Goal: Task Accomplishment & Management: Complete application form

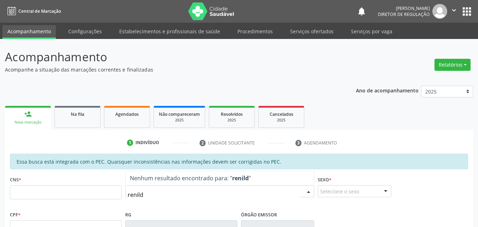
type input "renildo"
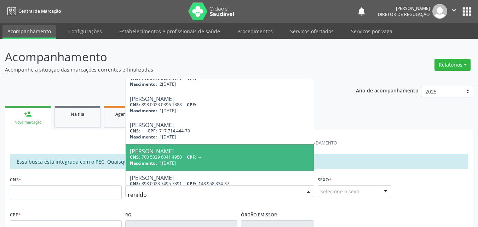
scroll to position [28, 0]
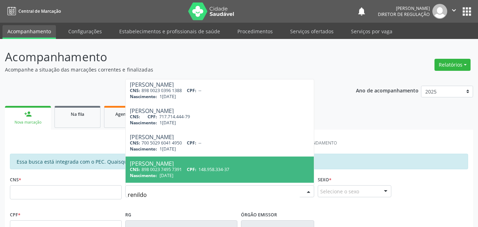
click at [234, 173] on div "Nascimento: [DATE]" at bounding box center [220, 175] width 180 height 6
type input "898 0023 7495 7391"
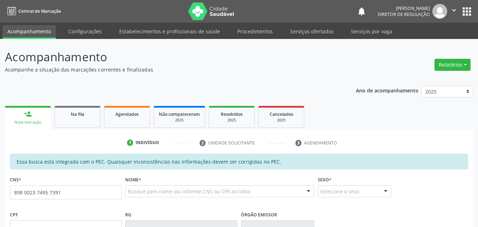
scroll to position [0, 0]
type input "148.958.334-37"
type input "[DATE]"
type input "[PERSON_NAME]"
type input "[PHONE_NUMBER]"
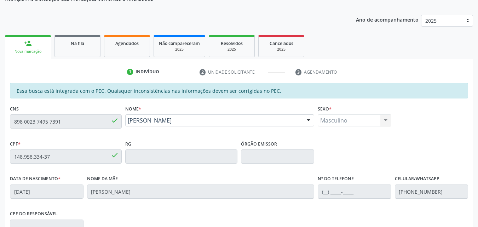
scroll to position [141, 0]
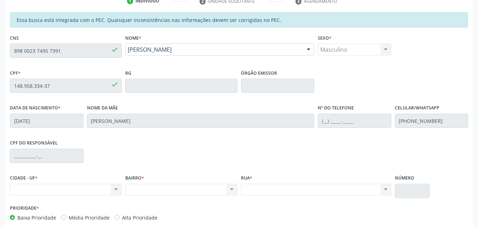
drag, startPoint x: 168, startPoint y: 47, endPoint x: 1, endPoint y: 74, distance: 169.9
click at [1, 74] on div "Acompanhamento Acompanhe a situação das marcações correntes e finalizadas Relat…" at bounding box center [239, 79] width 478 height 365
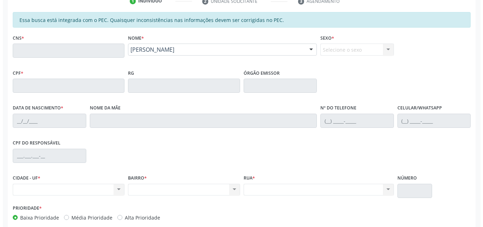
scroll to position [0, 0]
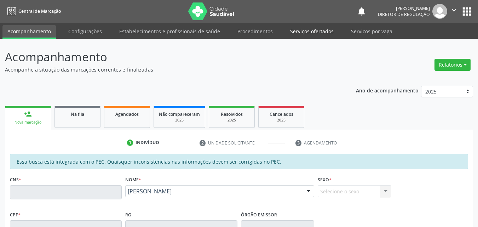
click at [324, 33] on link "Serviços ofertados" at bounding box center [311, 31] width 53 height 12
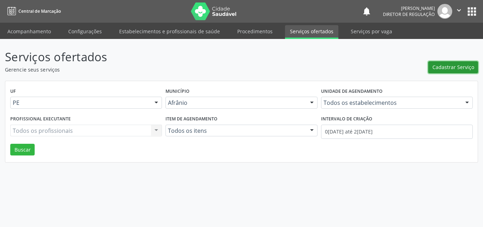
click at [454, 70] on span "Cadastrar Serviço" at bounding box center [454, 66] width 42 height 7
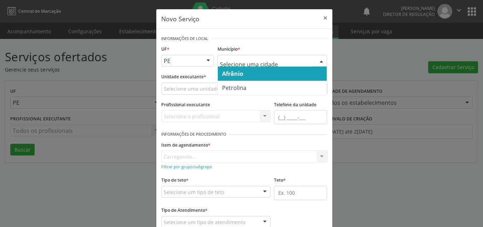
click at [243, 70] on span "Afrânio" at bounding box center [272, 74] width 109 height 14
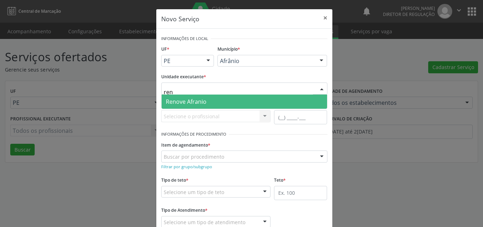
type input "reno"
click at [211, 98] on span "Renove Afranio" at bounding box center [245, 101] width 166 height 14
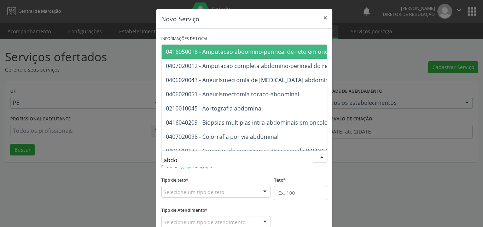
type input "abdom"
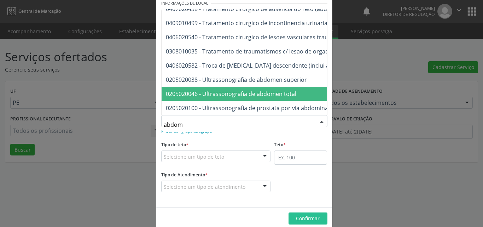
scroll to position [47, 0]
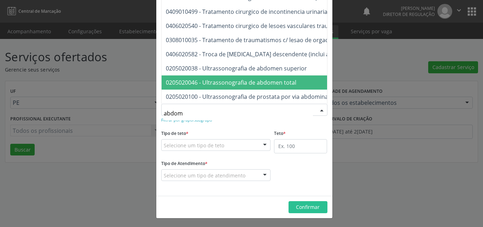
click at [249, 79] on span "0205020046 - Ultrassonografia de abdomen total" at bounding box center [231, 83] width 131 height 8
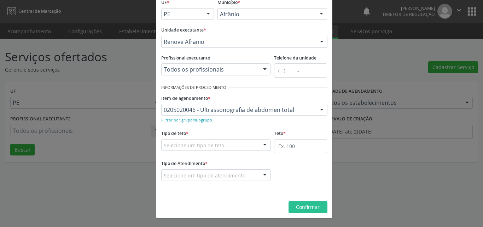
click at [230, 142] on div "Selecione um tipo de teto" at bounding box center [216, 145] width 110 height 12
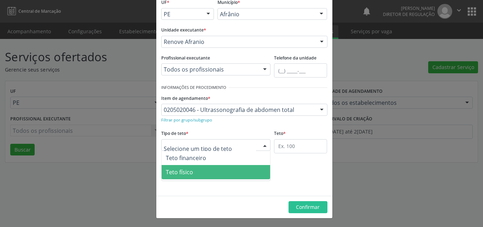
click at [213, 175] on span "Teto físico" at bounding box center [216, 172] width 109 height 14
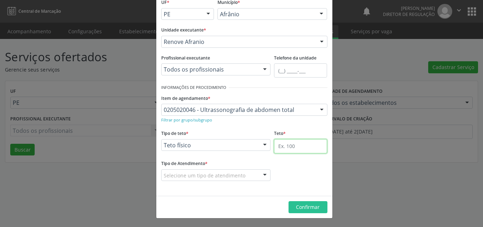
click at [300, 145] on input "text" at bounding box center [300, 146] width 53 height 14
type input "23"
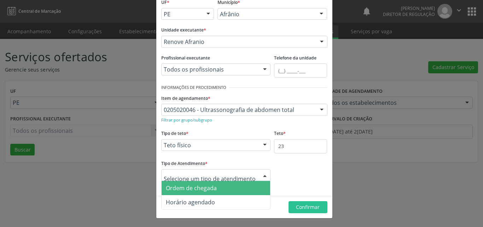
click at [235, 190] on span "Ordem de chegada" at bounding box center [216, 188] width 109 height 14
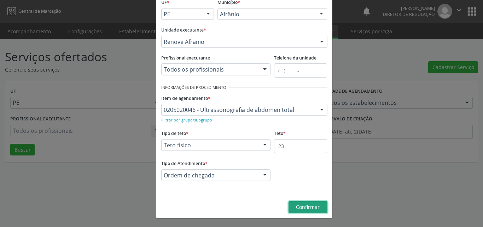
click at [300, 207] on span "Confirmar" at bounding box center [308, 206] width 24 height 7
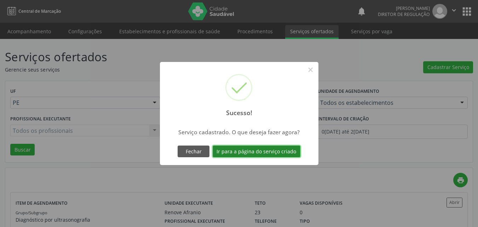
click at [281, 151] on button "Ir para a página do serviço criado" at bounding box center [257, 151] width 88 height 12
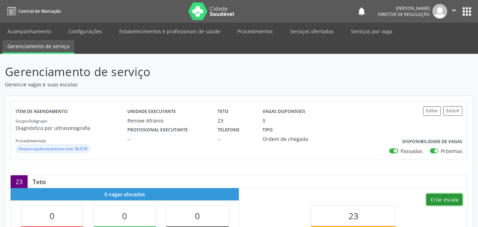
click at [447, 201] on button "Criar escala" at bounding box center [444, 199] width 36 height 12
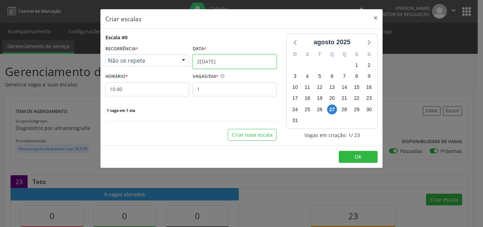
click at [250, 60] on input "2[DATE]" at bounding box center [235, 61] width 84 height 14
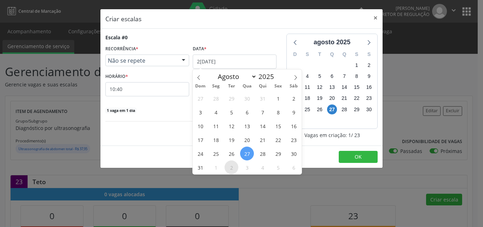
click at [233, 168] on span "2" at bounding box center [232, 167] width 14 height 14
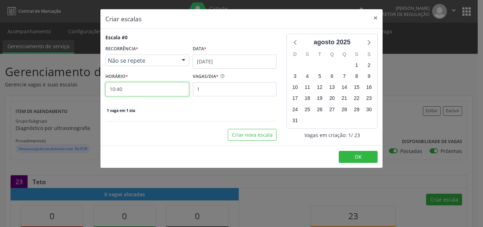
click at [152, 87] on input "10:40" at bounding box center [147, 89] width 84 height 14
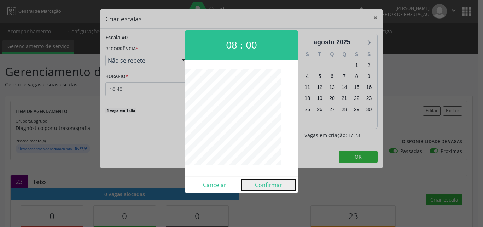
click at [271, 187] on button "Confirmar" at bounding box center [269, 184] width 54 height 11
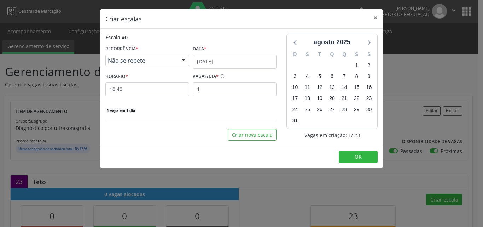
type input "08:00"
click at [210, 89] on input "1" at bounding box center [235, 89] width 84 height 14
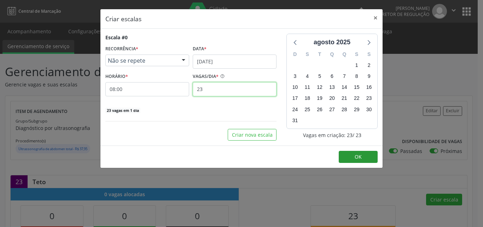
type input "23"
click at [357, 156] on span "OK" at bounding box center [358, 156] width 7 height 7
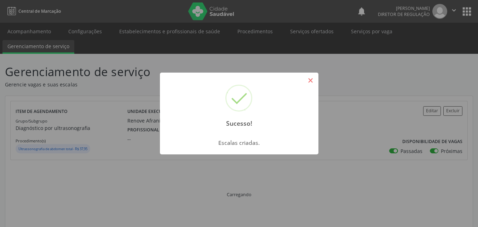
click at [315, 78] on button "×" at bounding box center [311, 80] width 12 height 12
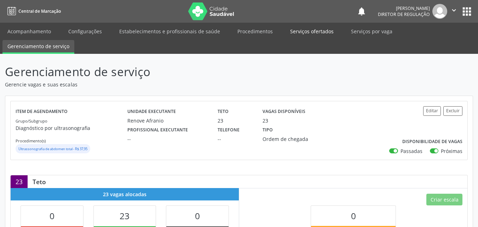
click at [310, 32] on link "Serviços ofertados" at bounding box center [311, 31] width 53 height 12
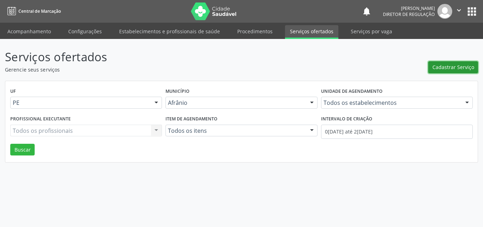
click at [447, 71] on span "Cadastrar Serviço" at bounding box center [454, 66] width 42 height 7
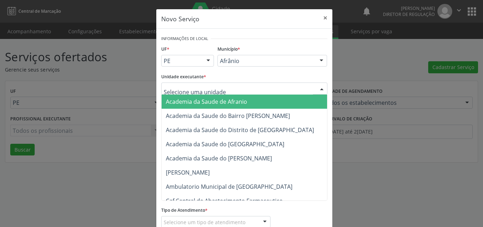
click at [232, 86] on div at bounding box center [244, 88] width 166 height 12
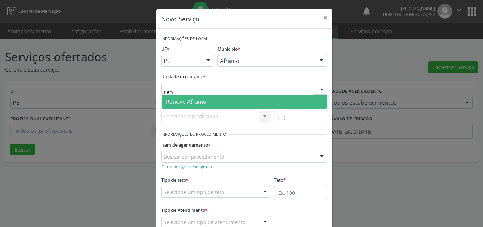
type input "reno"
click at [192, 105] on span "Renove Afranio" at bounding box center [186, 102] width 41 height 8
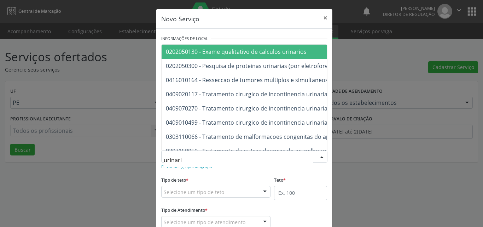
type input "urinario"
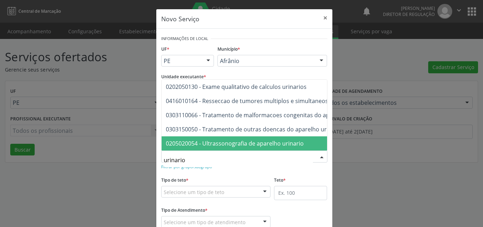
click at [218, 139] on span "0205020054 - Ultrassonografia de aparelho urinario" at bounding box center [235, 143] width 138 height 8
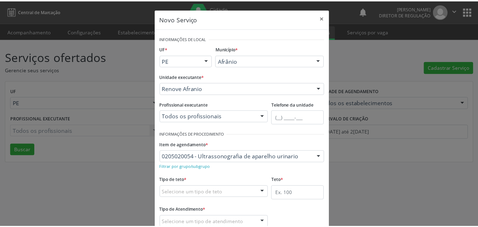
scroll to position [47, 0]
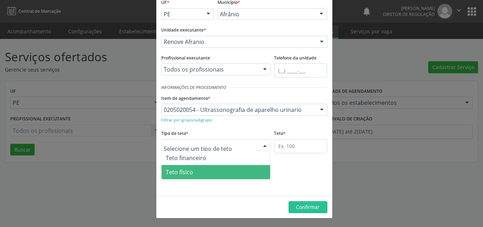
drag, startPoint x: 212, startPoint y: 174, endPoint x: 233, endPoint y: 172, distance: 21.3
click at [213, 174] on span "Teto físico" at bounding box center [216, 172] width 109 height 14
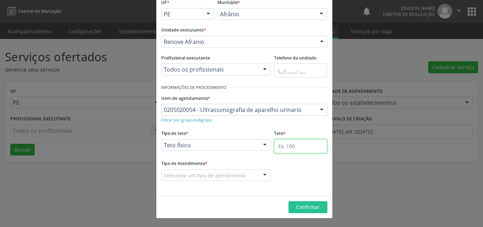
click at [283, 148] on input "text" at bounding box center [300, 146] width 53 height 14
type input "23"
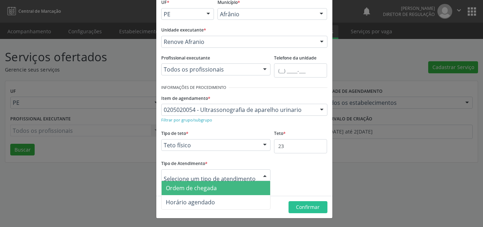
click at [220, 192] on span "Ordem de chegada" at bounding box center [216, 188] width 109 height 14
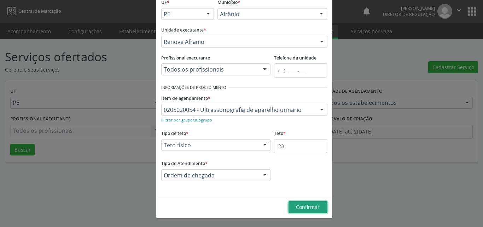
click at [298, 208] on span "Confirmar" at bounding box center [308, 206] width 24 height 7
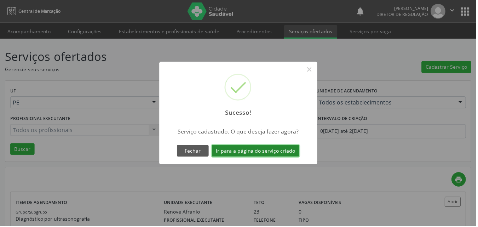
click at [277, 154] on button "Ir para a página do serviço criado" at bounding box center [257, 151] width 88 height 12
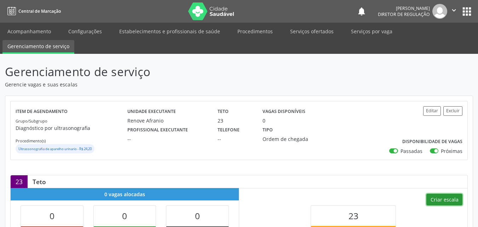
click at [444, 200] on button "Criar escala" at bounding box center [444, 199] width 36 height 12
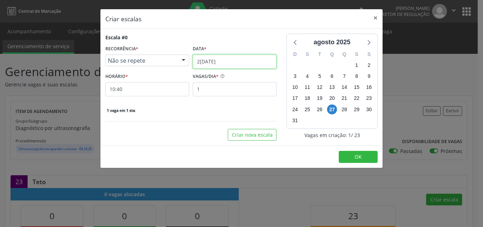
click at [250, 59] on input "2[DATE]" at bounding box center [235, 61] width 84 height 14
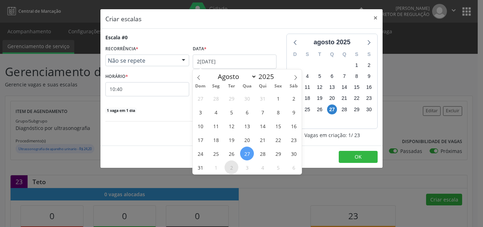
click at [231, 166] on span "2" at bounding box center [232, 167] width 14 height 14
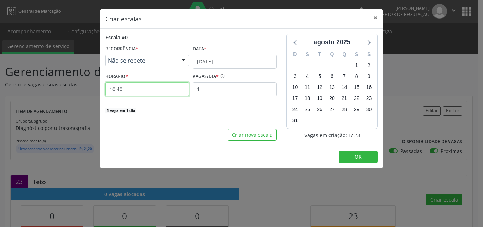
click at [132, 91] on input "10:40" at bounding box center [147, 89] width 84 height 14
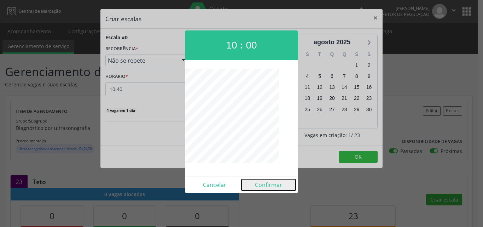
click at [266, 186] on button "Confirmar" at bounding box center [269, 184] width 54 height 11
type input "10:00"
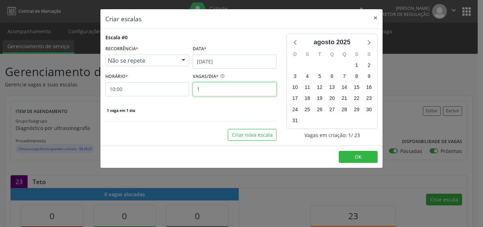
click at [209, 91] on input "1" at bounding box center [235, 89] width 84 height 14
type input "23"
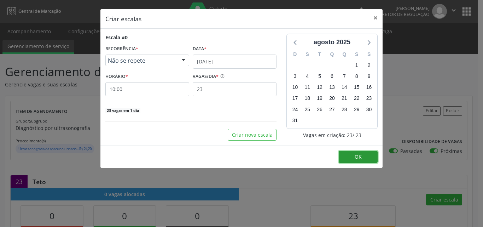
click at [356, 162] on button "OK" at bounding box center [358, 157] width 39 height 12
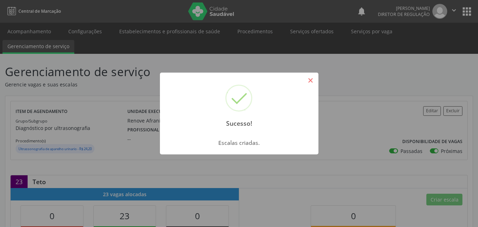
click at [310, 82] on button "×" at bounding box center [311, 80] width 12 height 12
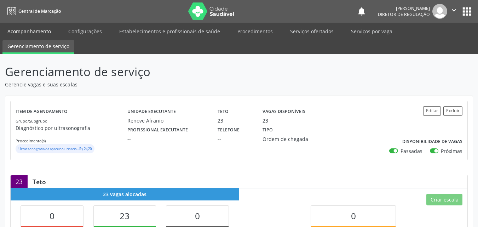
click at [39, 31] on link "Acompanhamento" at bounding box center [28, 31] width 53 height 12
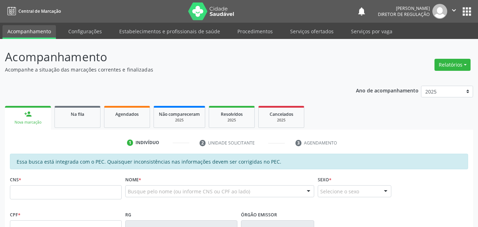
click at [161, 168] on div "Essa busca está integrada com o PEC. Quaisquer inconsistências nas informações …" at bounding box center [239, 162] width 458 height 16
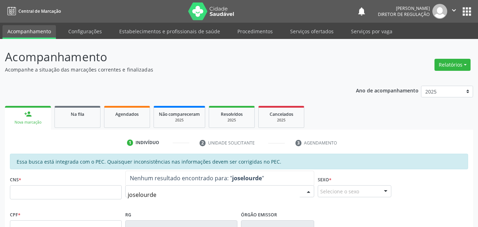
click at [143, 195] on input "joselourde" at bounding box center [214, 194] width 172 height 14
type input "joselurde"
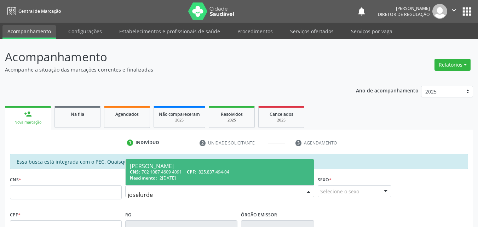
click at [175, 174] on div "CNS: 702 1087 4609 4091 CPF: 825.837.494-04" at bounding box center [220, 172] width 180 height 6
type input "702 1087 4609 4091"
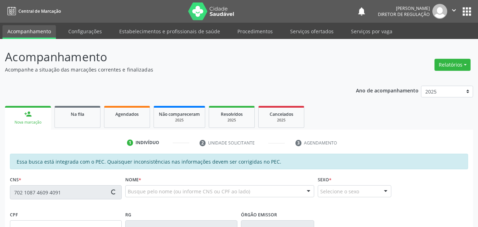
type input "825.837.494-04"
type input "2[DATE]"
type input "[PERSON_NAME]"
type input "[PHONE_NUMBER]"
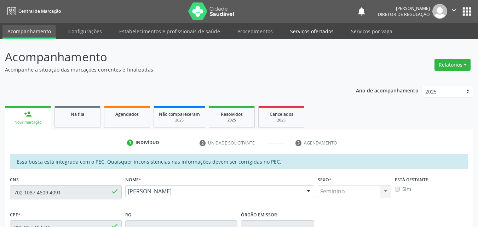
click at [317, 33] on link "Serviços ofertados" at bounding box center [311, 31] width 53 height 12
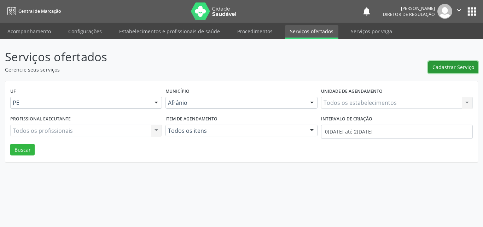
click at [452, 69] on span "Cadastrar Serviço" at bounding box center [454, 66] width 42 height 7
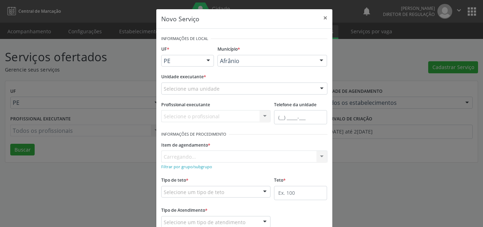
click at [235, 85] on div "Selecione uma unidade" at bounding box center [244, 88] width 166 height 12
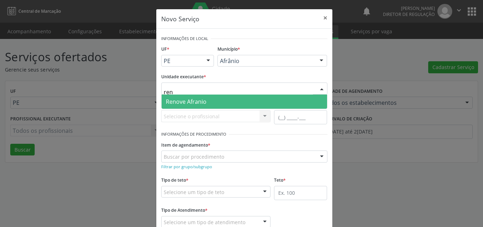
type input "reno"
click at [230, 99] on span "Renove Afranio" at bounding box center [245, 101] width 166 height 14
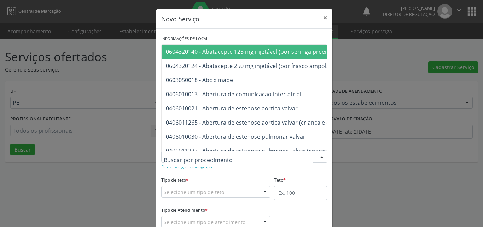
click at [227, 157] on div at bounding box center [244, 156] width 166 height 12
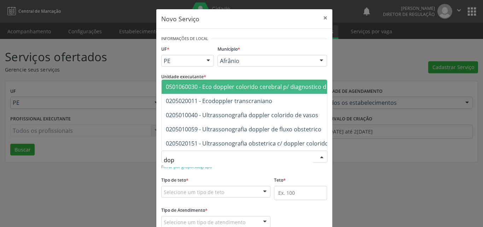
type input "dopp"
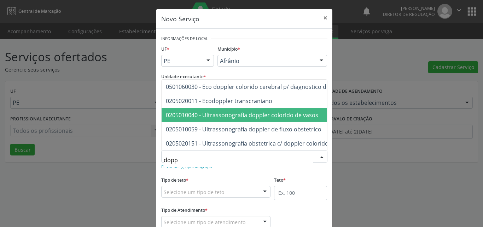
click at [237, 111] on span "0205010040 - Ultrassonografia doppler colorido de vasos" at bounding box center [242, 115] width 152 height 8
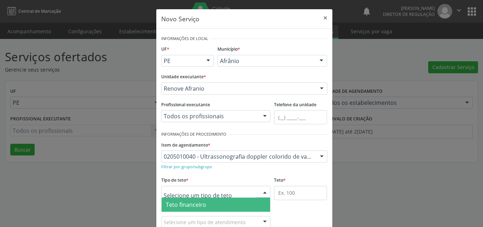
click at [228, 191] on div at bounding box center [216, 192] width 110 height 12
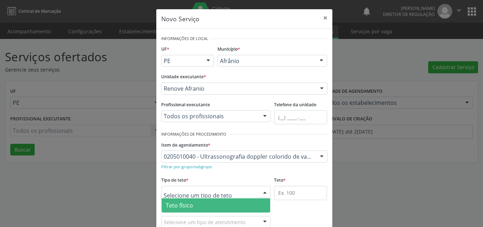
drag, startPoint x: 219, startPoint y: 201, endPoint x: 270, endPoint y: 197, distance: 51.1
click at [228, 201] on span "Teto físico" at bounding box center [216, 205] width 109 height 14
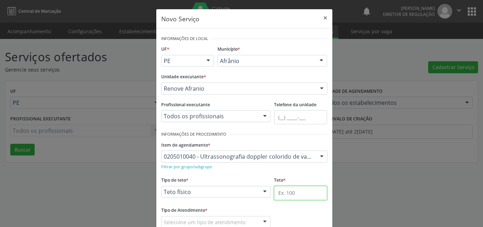
drag, startPoint x: 291, startPoint y: 191, endPoint x: 295, endPoint y: 189, distance: 4.1
click at [293, 190] on input "text" at bounding box center [300, 193] width 53 height 14
type input "1"
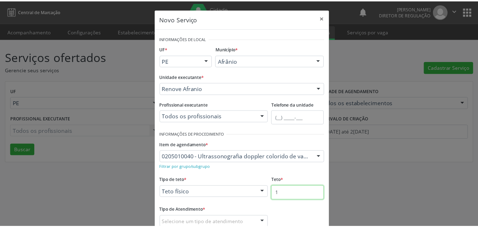
scroll to position [35, 0]
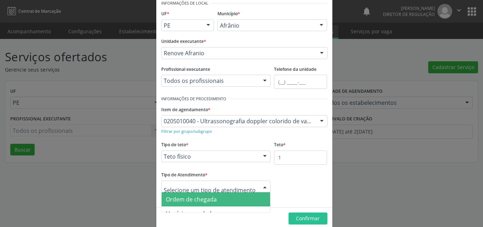
click at [210, 200] on span "Ordem de chegada" at bounding box center [191, 199] width 51 height 8
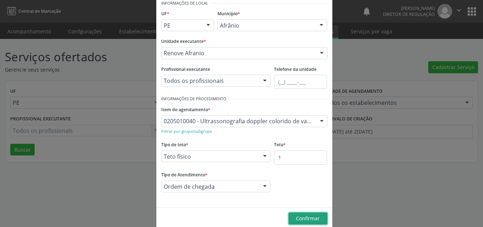
click at [300, 216] on span "Confirmar" at bounding box center [308, 218] width 24 height 7
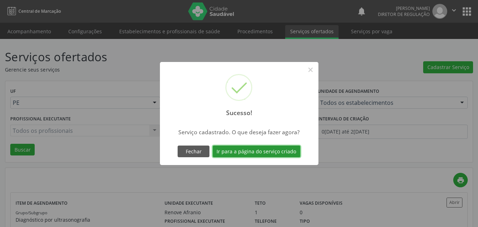
click at [280, 150] on button "Ir para a página do serviço criado" at bounding box center [257, 151] width 88 height 12
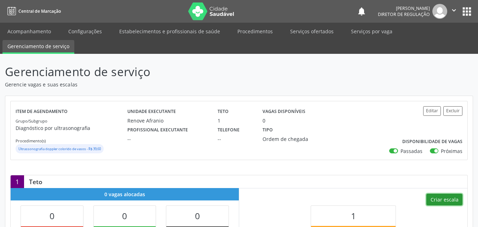
click at [438, 197] on button "Criar escala" at bounding box center [444, 199] width 36 height 12
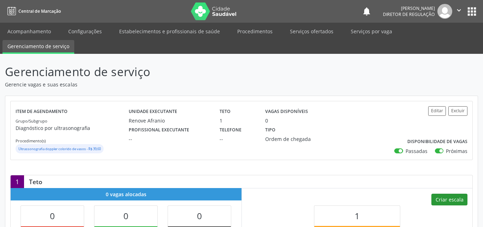
select select "7"
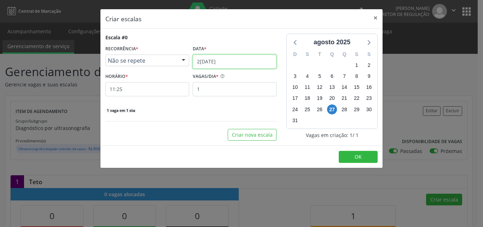
click at [225, 60] on input "2[DATE]" at bounding box center [235, 61] width 84 height 14
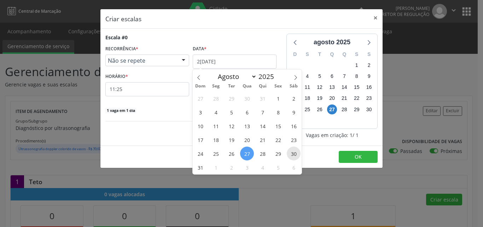
click at [292, 152] on span "30" at bounding box center [294, 153] width 14 height 14
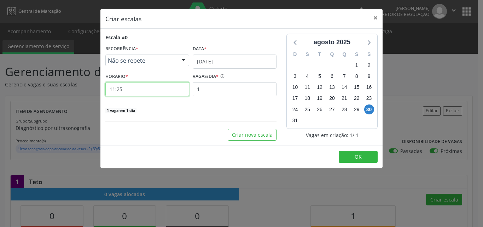
click at [154, 92] on input "11:25" at bounding box center [147, 89] width 84 height 14
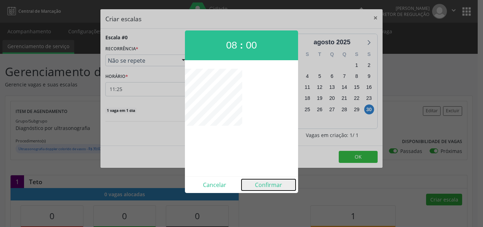
click at [272, 184] on button "Confirmar" at bounding box center [269, 184] width 54 height 11
type input "08:00"
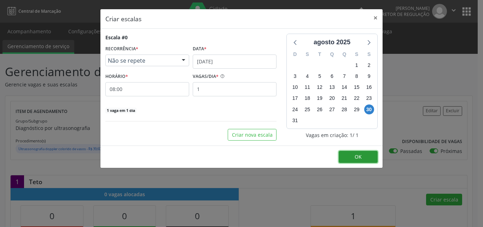
click at [356, 158] on span "OK" at bounding box center [358, 156] width 7 height 7
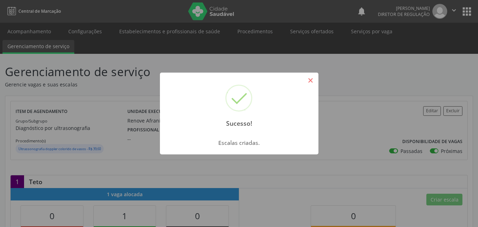
click at [309, 78] on button "×" at bounding box center [311, 80] width 12 height 12
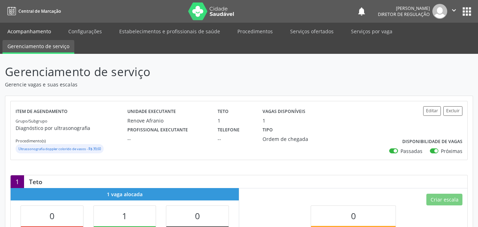
click at [44, 30] on link "Acompanhamento" at bounding box center [28, 31] width 53 height 12
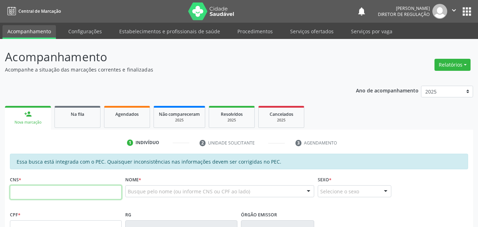
click at [72, 190] on input "text" at bounding box center [66, 192] width 112 height 14
type input "702 6062 0781 2242"
type input "070.163.724-21"
type input "[DATE]"
type input "[PERSON_NAME] da Purificacao"
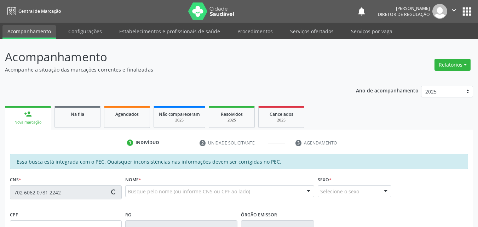
type input "[PHONE_NUMBER]"
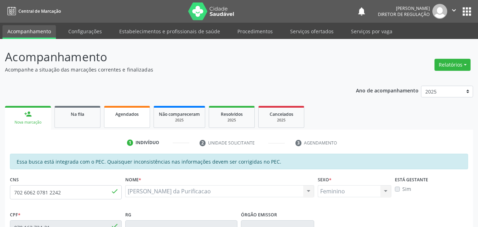
click at [130, 117] on div "Agendados" at bounding box center [126, 113] width 35 height 7
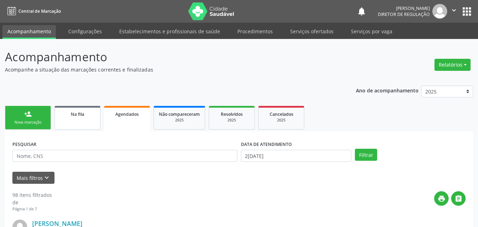
click at [83, 114] on span "Na fila" at bounding box center [77, 114] width 13 height 6
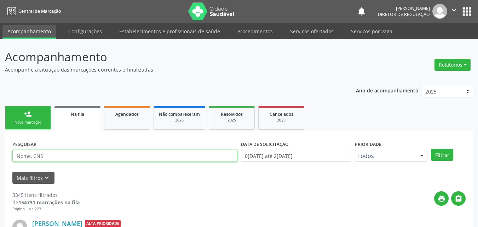
click at [60, 155] on input "text" at bounding box center [124, 156] width 225 height 12
type input "705003849894259"
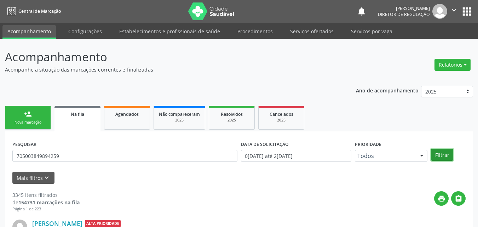
click at [447, 154] on button "Filtrar" at bounding box center [442, 155] width 22 height 12
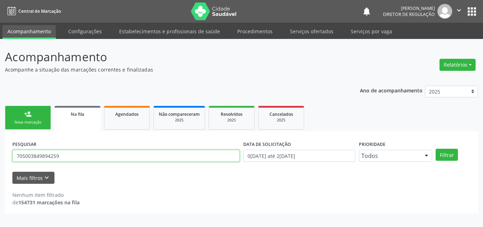
drag, startPoint x: 60, startPoint y: 155, endPoint x: 9, endPoint y: 155, distance: 50.9
click at [9, 155] on div "PESQUISAR 705003849894259 DATA DE SOLICITAÇÃO [DATE] até [DATE] Prioridade Todo…" at bounding box center [241, 172] width 473 height 82
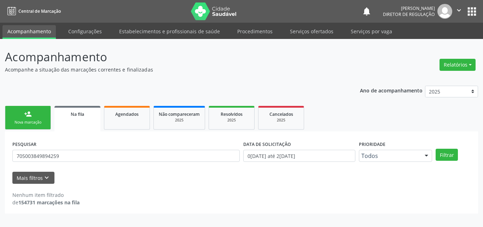
click at [46, 121] on link "person_add Nova marcação" at bounding box center [28, 118] width 46 height 24
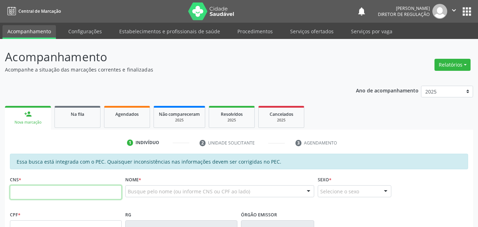
click at [54, 193] on input "text" at bounding box center [66, 192] width 112 height 14
paste input "705 0038 4989 4259"
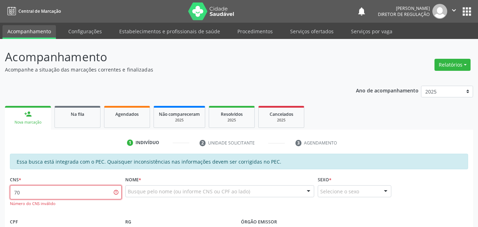
type input "7"
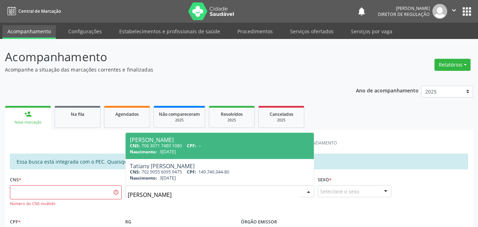
type input "tatiany vitoria"
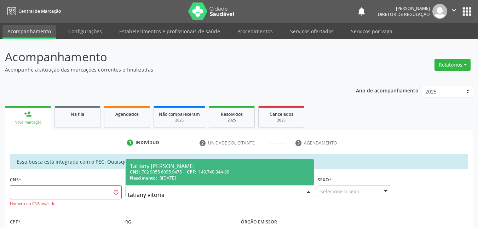
click at [182, 171] on div "CNS: 702 9055 6095 9475 CPF: 149.740.344-80" at bounding box center [220, 172] width 180 height 6
type input "702 9055 6095 9475"
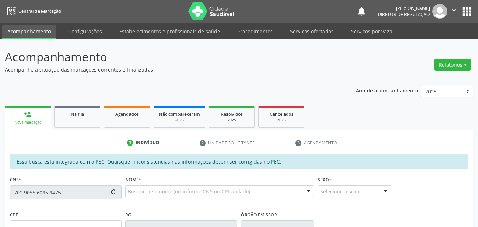
scroll to position [71, 0]
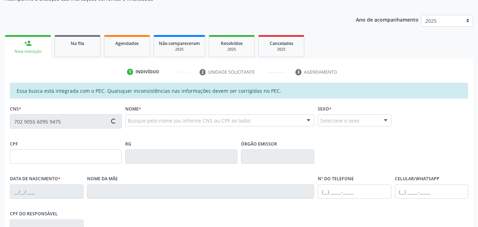
type input "149.740.344-80"
type input "3[DATE]"
type input "[PERSON_NAME]"
type input "[PHONE_NUMBER]"
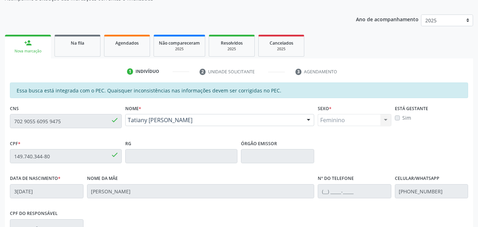
scroll to position [36, 0]
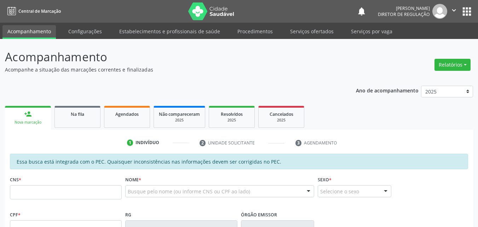
scroll to position [36, 0]
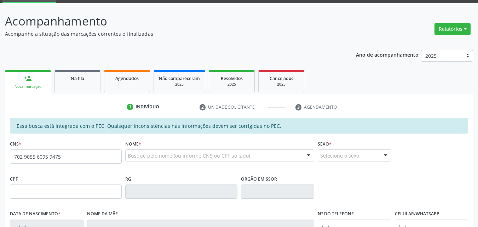
type input "702 9055 6095 9475"
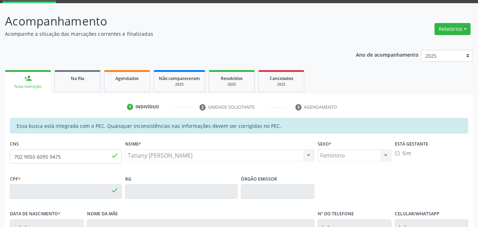
type input "149.740.344-80"
type input "3[DATE]"
type input "[PERSON_NAME]"
type input "[PHONE_NUMBER]"
type input "S/N"
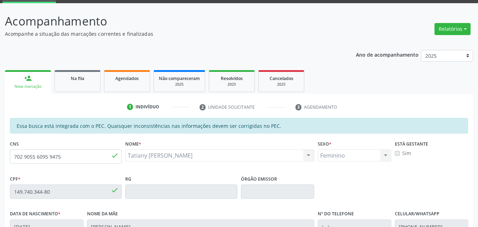
scroll to position [177, 0]
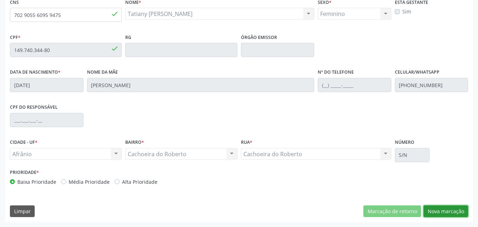
click at [447, 211] on button "Nova marcação" at bounding box center [445, 211] width 45 height 12
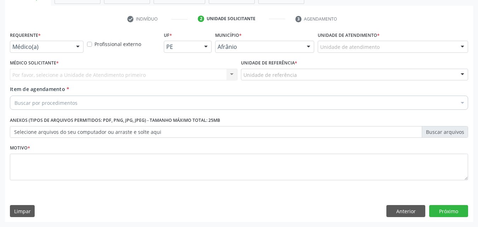
scroll to position [124, 0]
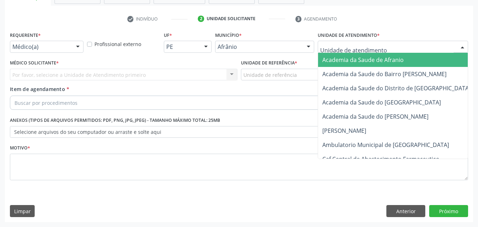
click at [388, 46] on div at bounding box center [393, 47] width 150 height 12
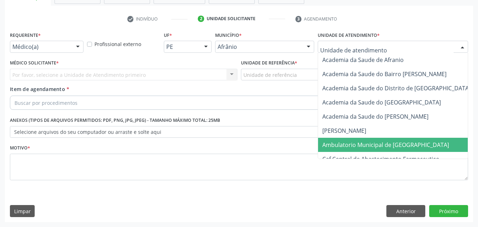
drag, startPoint x: 398, startPoint y: 145, endPoint x: 382, endPoint y: 135, distance: 19.0
click at [397, 145] on span "Ambulatorio Municipal de [GEOGRAPHIC_DATA]" at bounding box center [385, 145] width 127 height 8
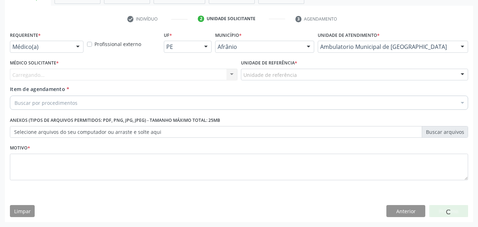
click at [301, 67] on div "Unidade de referência * Unidade de referência ESF de Extrema ESF de Barra das M…" at bounding box center [354, 69] width 227 height 23
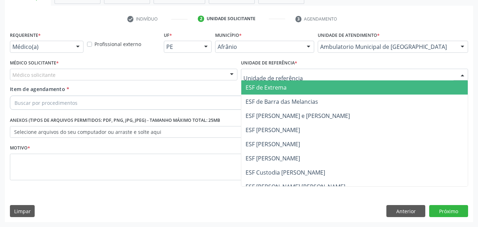
click at [301, 71] on div at bounding box center [354, 75] width 227 height 12
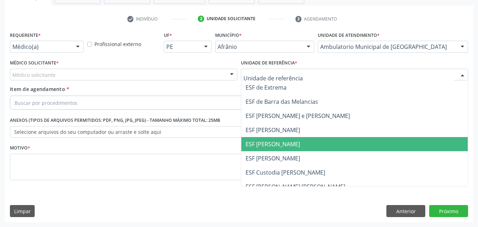
drag, startPoint x: 306, startPoint y: 148, endPoint x: 224, endPoint y: 121, distance: 85.7
click at [305, 147] on span "ESF [PERSON_NAME]" at bounding box center [354, 144] width 227 height 14
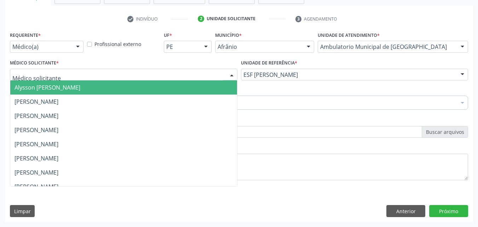
click at [137, 74] on div at bounding box center [123, 75] width 227 height 12
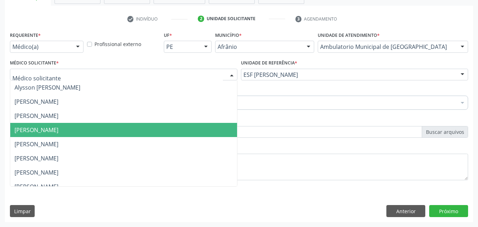
click at [129, 134] on span "Diego Ramon Ferreira Belem" at bounding box center [123, 130] width 227 height 14
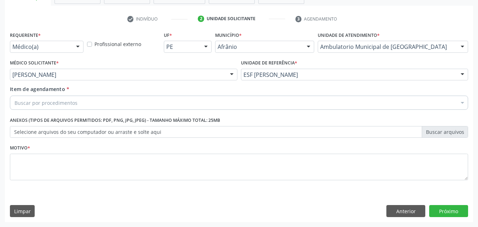
click at [92, 101] on div "Buscar por procedimentos" at bounding box center [239, 103] width 458 height 14
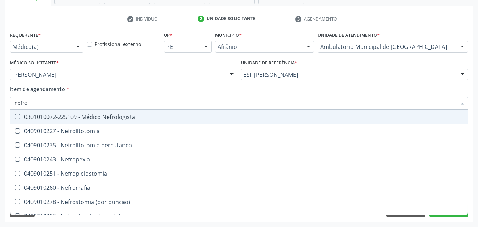
type input "nefrolo"
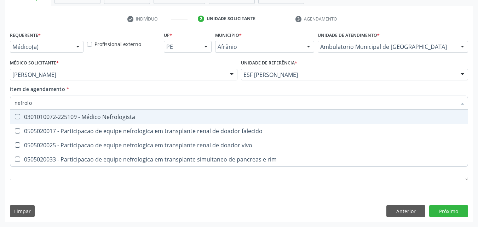
click at [105, 117] on div "0301010072-225109 - Médico Nefrologista" at bounding box center [239, 117] width 449 height 6
checkbox Nefrologista "true"
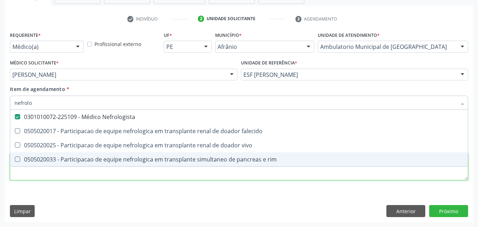
click at [114, 174] on div "Requerente * Médico(a) Médico(a) Enfermeiro(a) Paciente Nenhum resultado encont…" at bounding box center [239, 110] width 458 height 160
checkbox falecido "true"
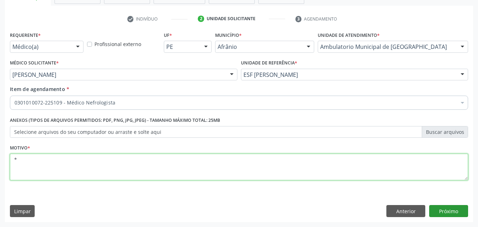
type textarea "*"
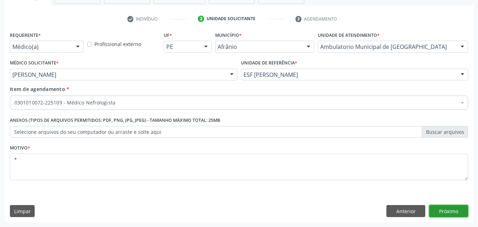
click at [448, 208] on button "Próximo" at bounding box center [448, 211] width 39 height 12
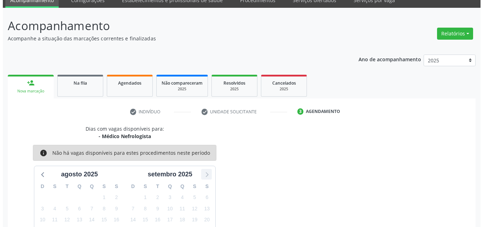
scroll to position [0, 0]
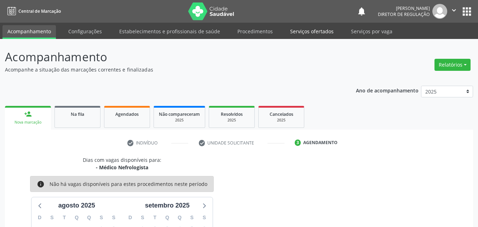
drag, startPoint x: 306, startPoint y: 37, endPoint x: 310, endPoint y: 33, distance: 5.5
click at [307, 36] on link "Serviços ofertados" at bounding box center [311, 31] width 53 height 12
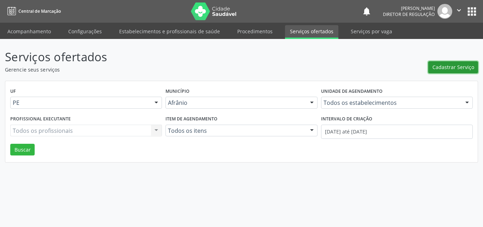
click at [444, 65] on span "Cadastrar Serviço" at bounding box center [454, 66] width 42 height 7
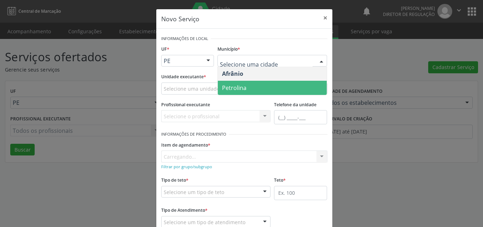
click at [244, 88] on span "Petrolina" at bounding box center [272, 88] width 109 height 14
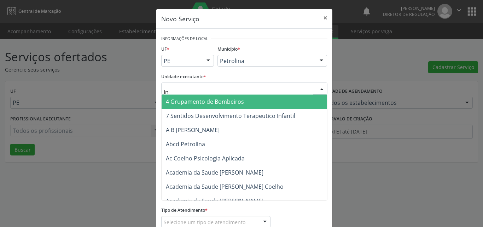
type input "inn"
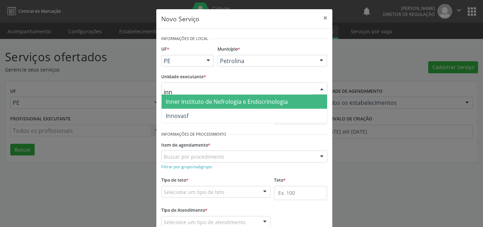
click at [206, 100] on span "Inner Instituto de Nefrologia e Endocrinologia" at bounding box center [227, 102] width 122 height 8
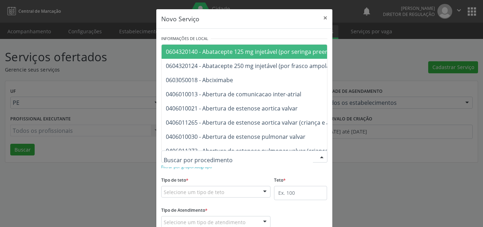
click at [215, 152] on div at bounding box center [244, 156] width 166 height 12
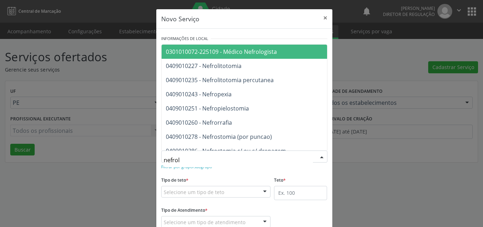
type input "nefrolo"
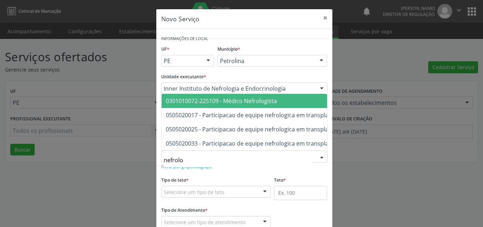
click at [241, 97] on span "0301010072-225109 - Médico Nefrologista" at bounding box center [221, 101] width 111 height 8
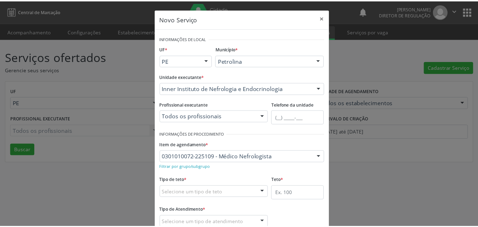
scroll to position [47, 0]
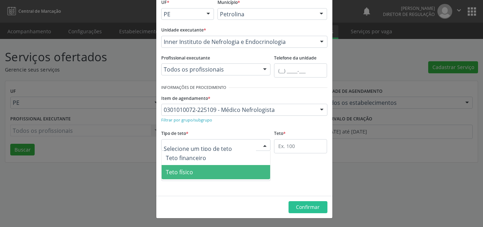
drag, startPoint x: 208, startPoint y: 173, endPoint x: 212, endPoint y: 173, distance: 4.3
click at [208, 173] on span "Teto físico" at bounding box center [216, 172] width 109 height 14
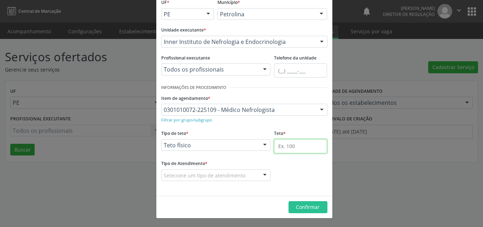
click at [304, 143] on input "text" at bounding box center [300, 146] width 53 height 14
type input "1"
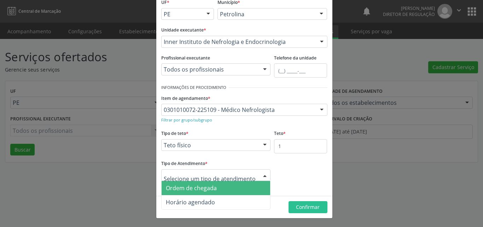
click at [224, 189] on span "Ordem de chegada" at bounding box center [216, 188] width 109 height 14
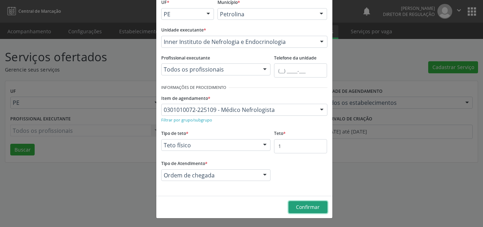
click at [309, 209] on span "Confirmar" at bounding box center [308, 206] width 24 height 7
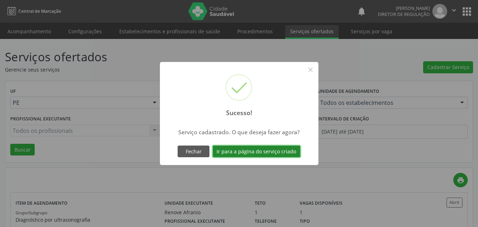
click at [277, 150] on button "Ir para a página do serviço criado" at bounding box center [257, 151] width 88 height 12
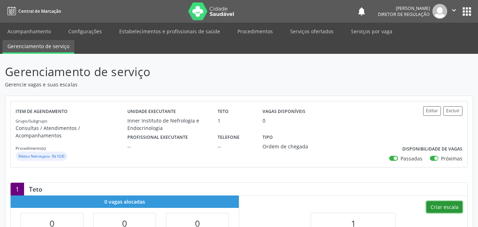
click at [440, 201] on button "Criar escala" at bounding box center [444, 207] width 36 height 12
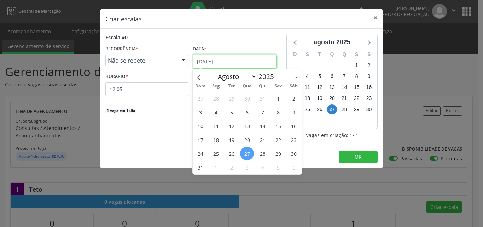
click at [231, 62] on input "2[DATE]" at bounding box center [235, 61] width 84 height 14
click at [280, 154] on span "29" at bounding box center [278, 153] width 14 height 14
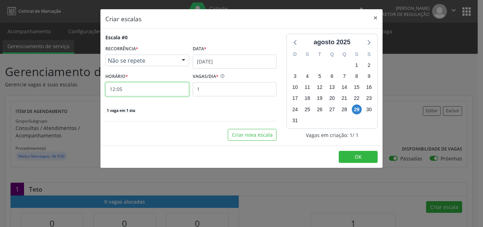
click at [159, 90] on input "12:05" at bounding box center [147, 89] width 84 height 14
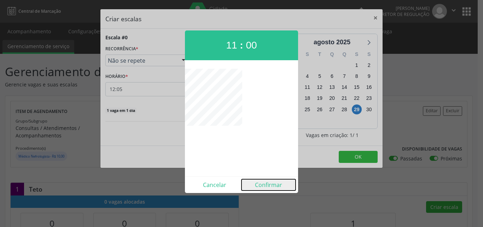
click at [267, 184] on button "Confirmar" at bounding box center [269, 184] width 54 height 11
type input "11:00"
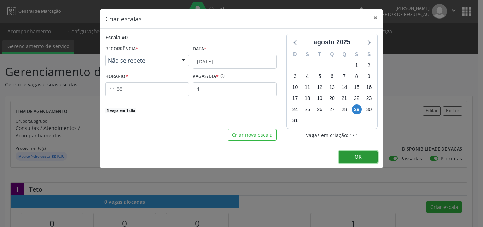
click at [363, 158] on button "OK" at bounding box center [358, 157] width 39 height 12
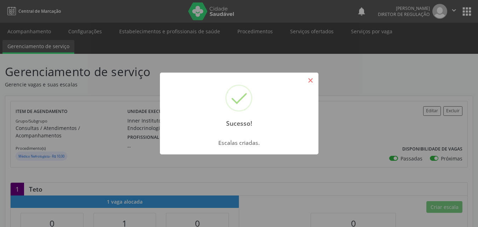
click at [312, 82] on button "×" at bounding box center [311, 80] width 12 height 12
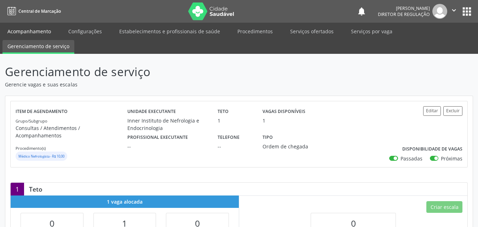
click at [40, 31] on link "Acompanhamento" at bounding box center [28, 31] width 53 height 12
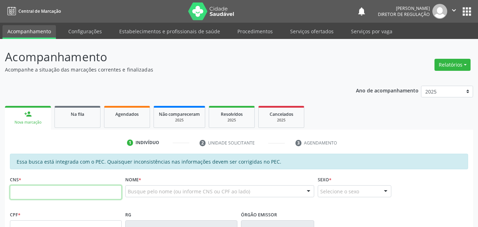
click at [108, 193] on input "text" at bounding box center [66, 192] width 112 height 14
paste input "702 9055 6095 9475"
type input "702 9055 6095 9475"
type input "149.740.344-80"
type input "3[DATE]"
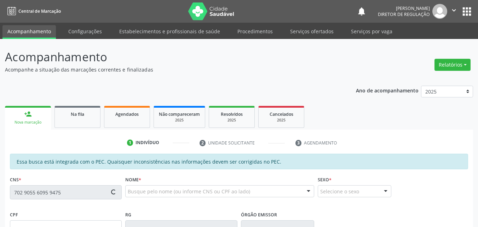
type input "[PERSON_NAME]"
type input "[PHONE_NUMBER]"
type input "S/N"
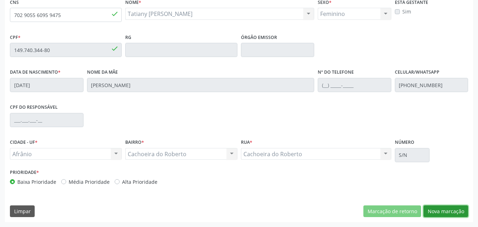
click at [440, 213] on button "Nova marcação" at bounding box center [445, 211] width 45 height 12
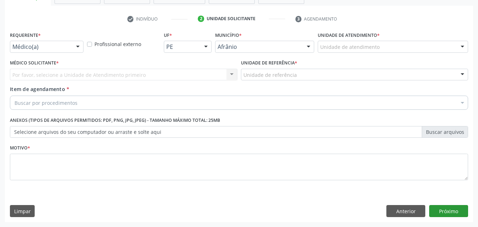
scroll to position [124, 0]
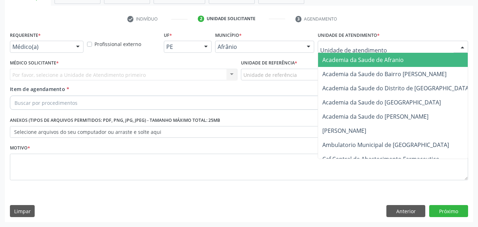
click at [381, 47] on div at bounding box center [393, 47] width 150 height 12
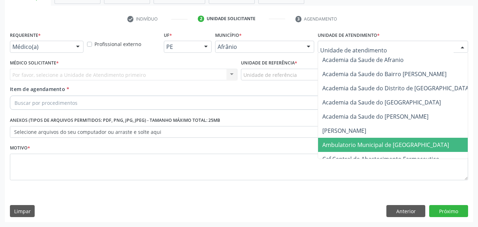
click at [381, 145] on span "Ambulatorio Municipal de [GEOGRAPHIC_DATA]" at bounding box center [385, 145] width 127 height 8
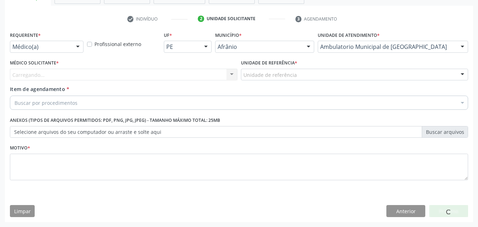
click at [304, 77] on div "Unidade de referência" at bounding box center [354, 75] width 227 height 12
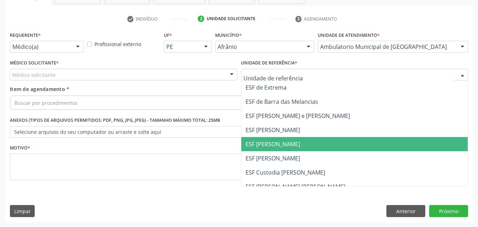
click at [299, 147] on span "ESF [PERSON_NAME]" at bounding box center [354, 144] width 227 height 14
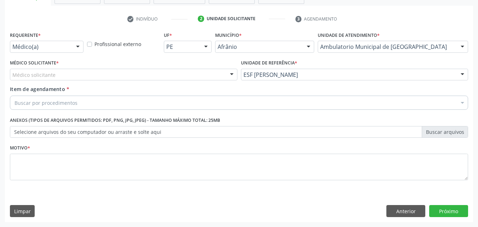
click at [190, 71] on div "Médico solicitante" at bounding box center [123, 75] width 227 height 12
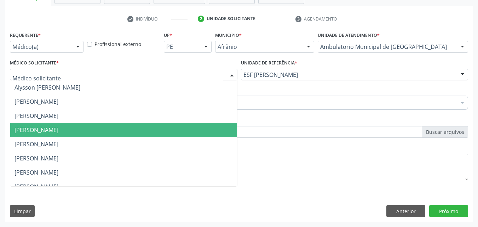
click at [179, 131] on span "Diego Ramon Ferreira Belem" at bounding box center [123, 130] width 227 height 14
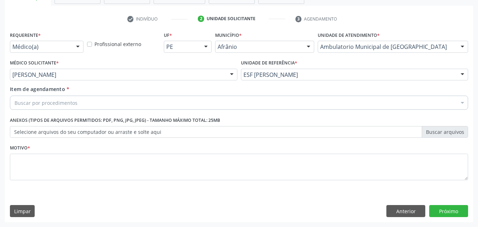
click at [130, 103] on div "Buscar por procedimentos" at bounding box center [239, 103] width 458 height 14
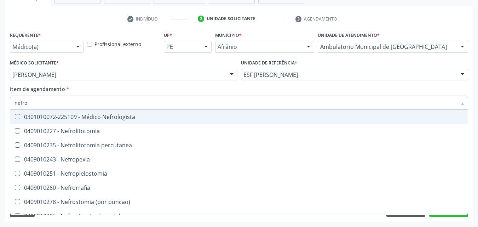
type input "nefrol"
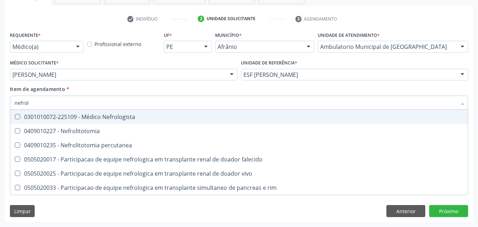
click at [132, 117] on div "0301010072-225109 - Médico Nefrologista" at bounding box center [239, 117] width 449 height 6
checkbox Nefrologista "true"
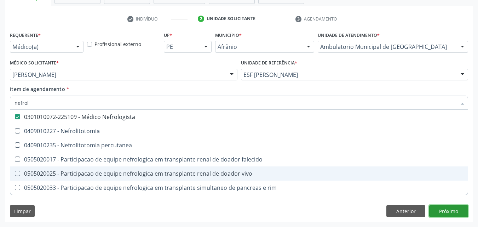
click at [447, 211] on div "Requerente * Médico(a) Médico(a) Enfermeiro(a) Paciente Nenhum resultado encont…" at bounding box center [239, 126] width 468 height 192
checkbox Nefrolitotomia "true"
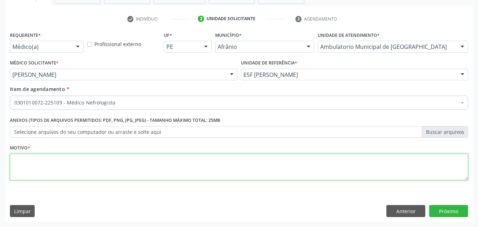
drag, startPoint x: 158, startPoint y: 164, endPoint x: 155, endPoint y: 161, distance: 4.3
click at [157, 163] on textarea at bounding box center [239, 167] width 458 height 27
type textarea "*"
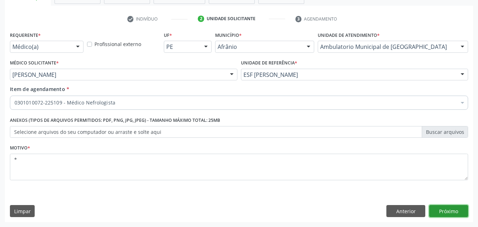
click at [446, 212] on button "Próximo" at bounding box center [448, 211] width 39 height 12
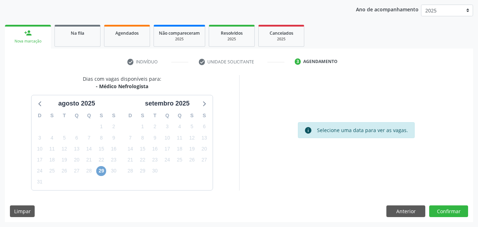
click at [102, 172] on span "29" at bounding box center [101, 171] width 10 height 10
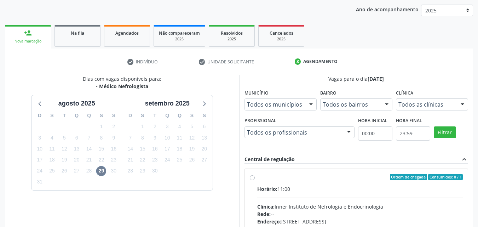
click at [304, 174] on div "Ordem de chegada Consumidos: 0 / 1" at bounding box center [360, 177] width 206 height 6
click at [255, 174] on input "Ordem de chegada Consumidos: 0 / 1 Horário: 11:00 Clínica: Inner Instituto de N…" at bounding box center [252, 177] width 5 height 6
radio input "true"
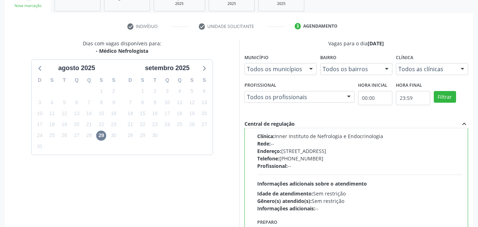
scroll to position [196, 0]
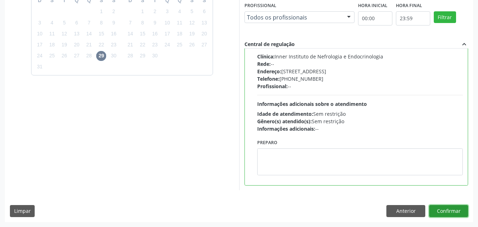
click at [451, 209] on button "Confirmar" at bounding box center [448, 211] width 39 height 12
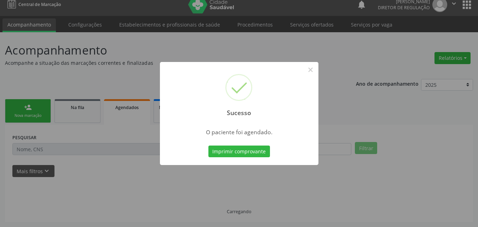
scroll to position [7, 0]
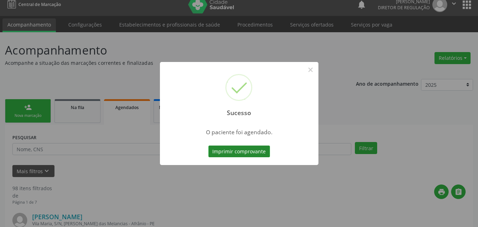
click at [247, 154] on button "Imprimir comprovante" at bounding box center [239, 151] width 62 height 12
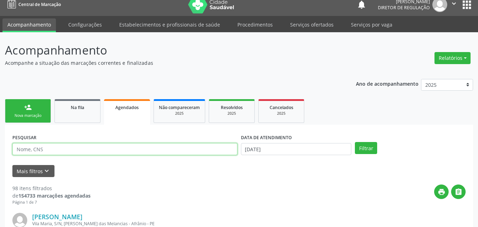
click at [67, 149] on input "text" at bounding box center [124, 149] width 225 height 12
paste input "702 9055 6095 9475"
type input "702 9055 6095 9475"
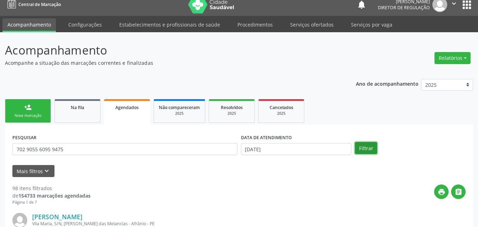
click at [368, 147] on button "Filtrar" at bounding box center [366, 148] width 22 height 12
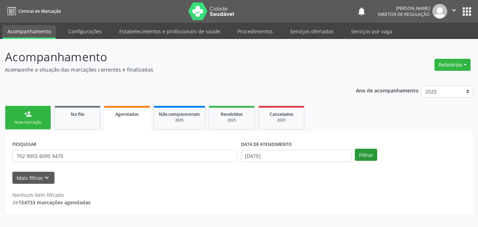
scroll to position [0, 0]
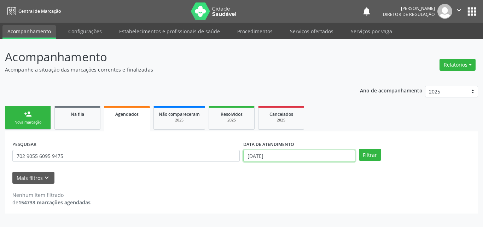
click at [262, 156] on input "2[DATE]" at bounding box center [299, 156] width 112 height 12
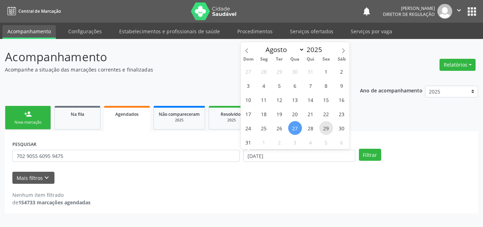
click at [327, 128] on span "29" at bounding box center [326, 128] width 14 height 14
type input "29/08/2025"
click at [327, 128] on span "29" at bounding box center [326, 128] width 14 height 14
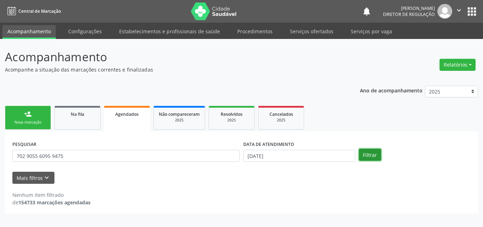
click at [366, 155] on button "Filtrar" at bounding box center [370, 155] width 22 height 12
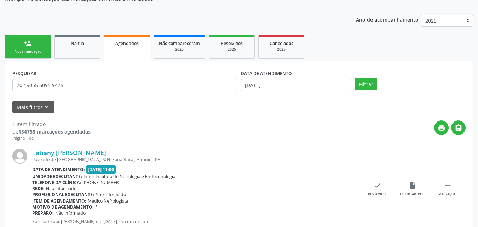
scroll to position [93, 0]
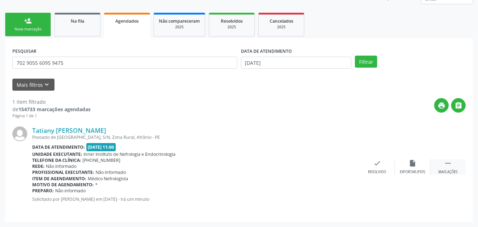
click at [447, 160] on icon "" at bounding box center [448, 163] width 8 height 8
click at [310, 162] on div "print Imprimir" at bounding box center [306, 166] width 35 height 15
